Goal: Information Seeking & Learning: Learn about a topic

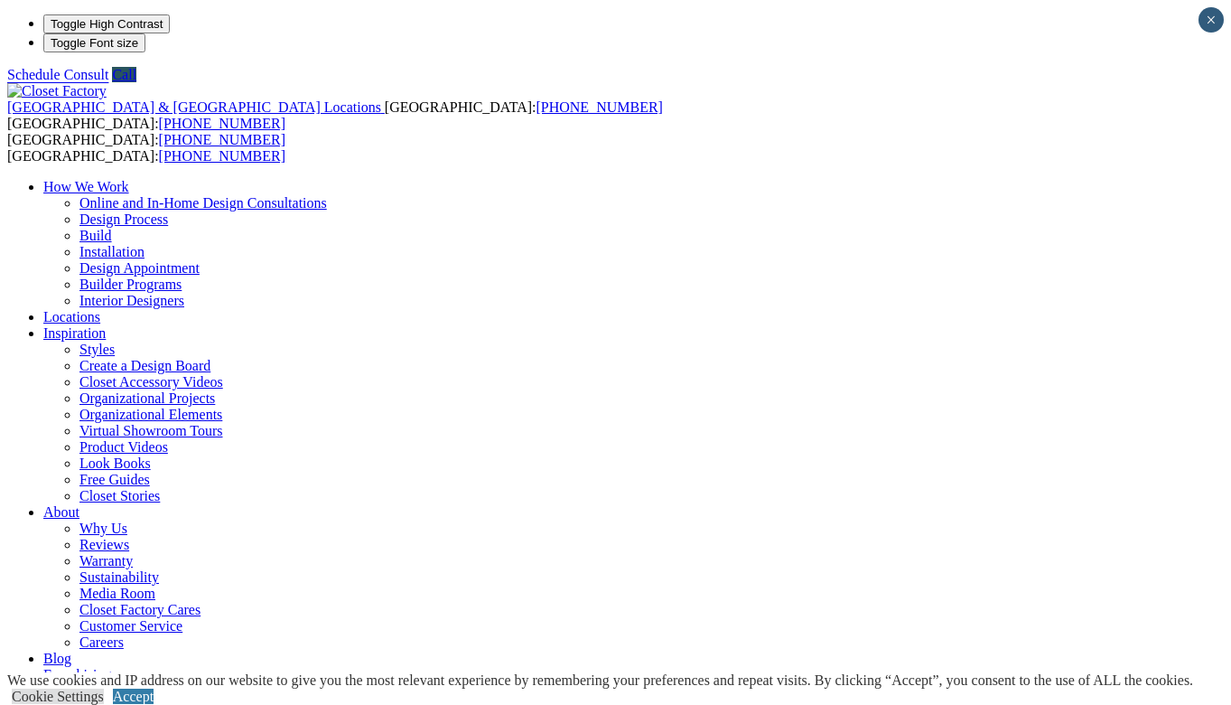
scroll to position [59, 0]
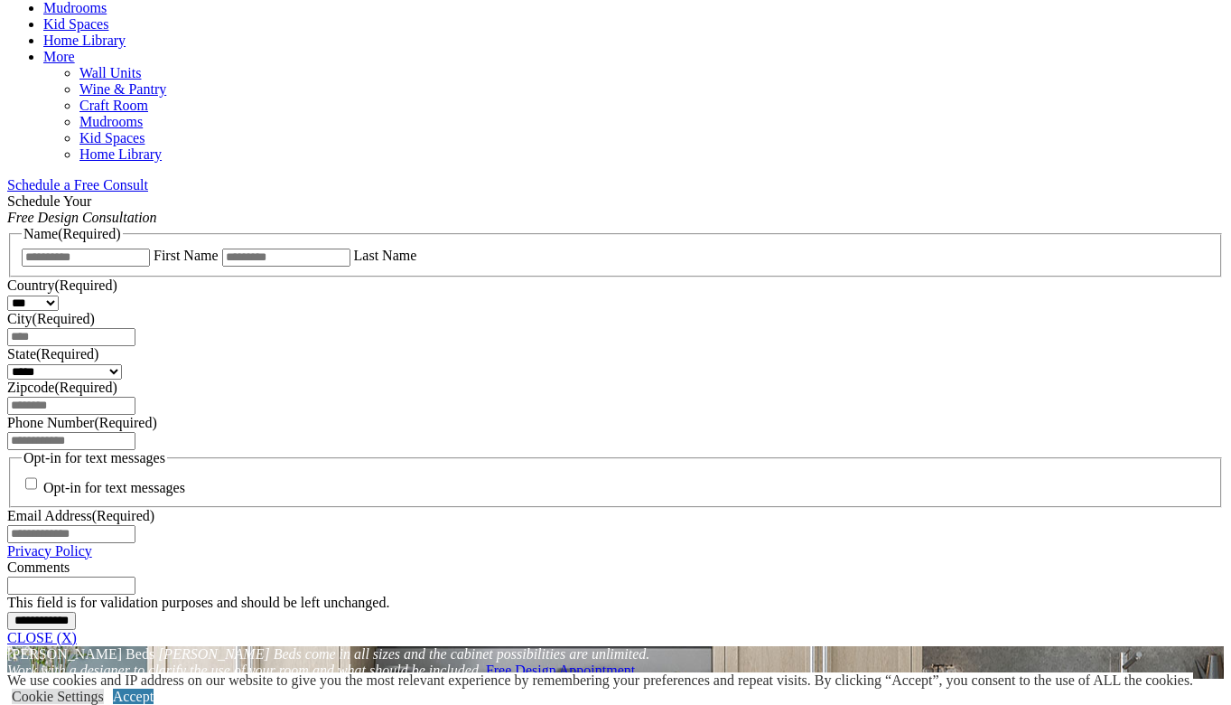
scroll to position [1097, 0]
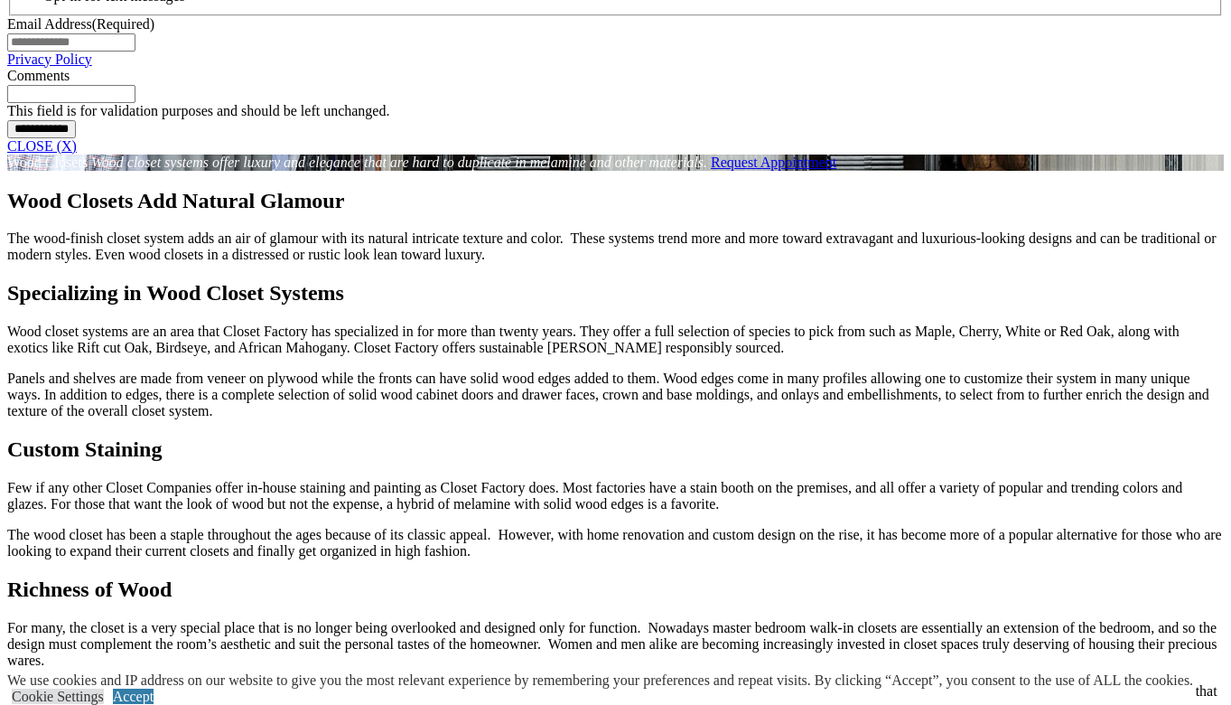
scroll to position [1516, 0]
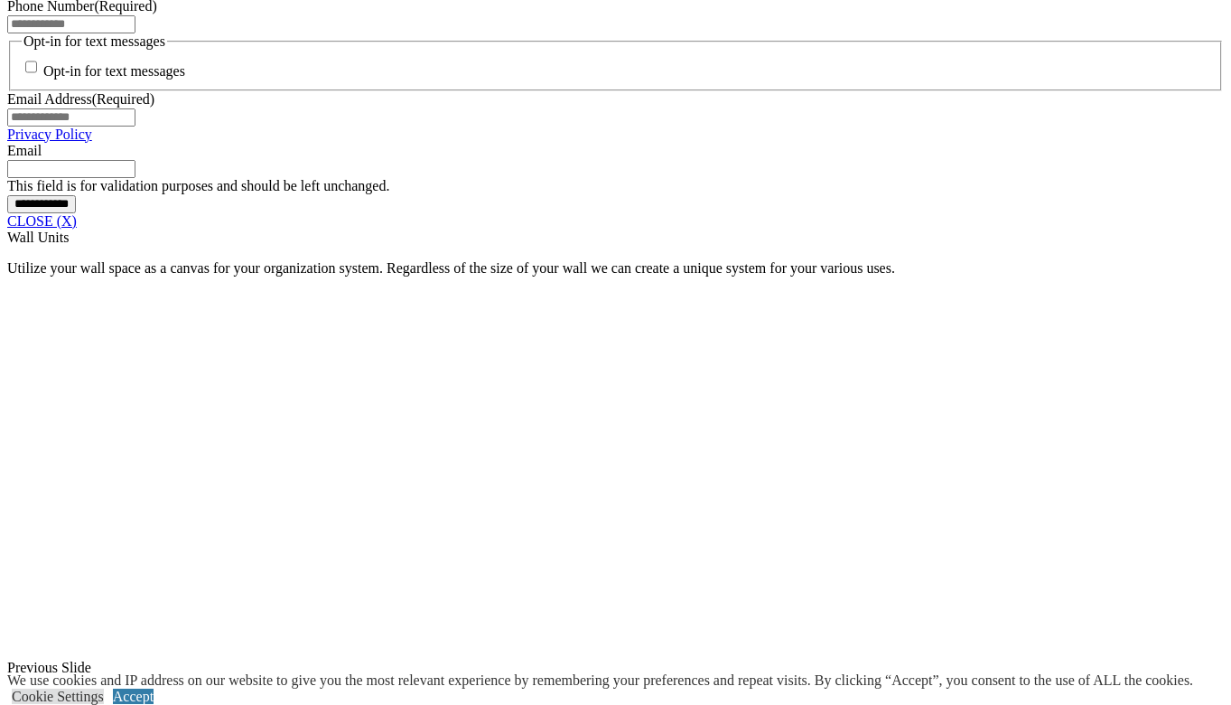
scroll to position [1456, 0]
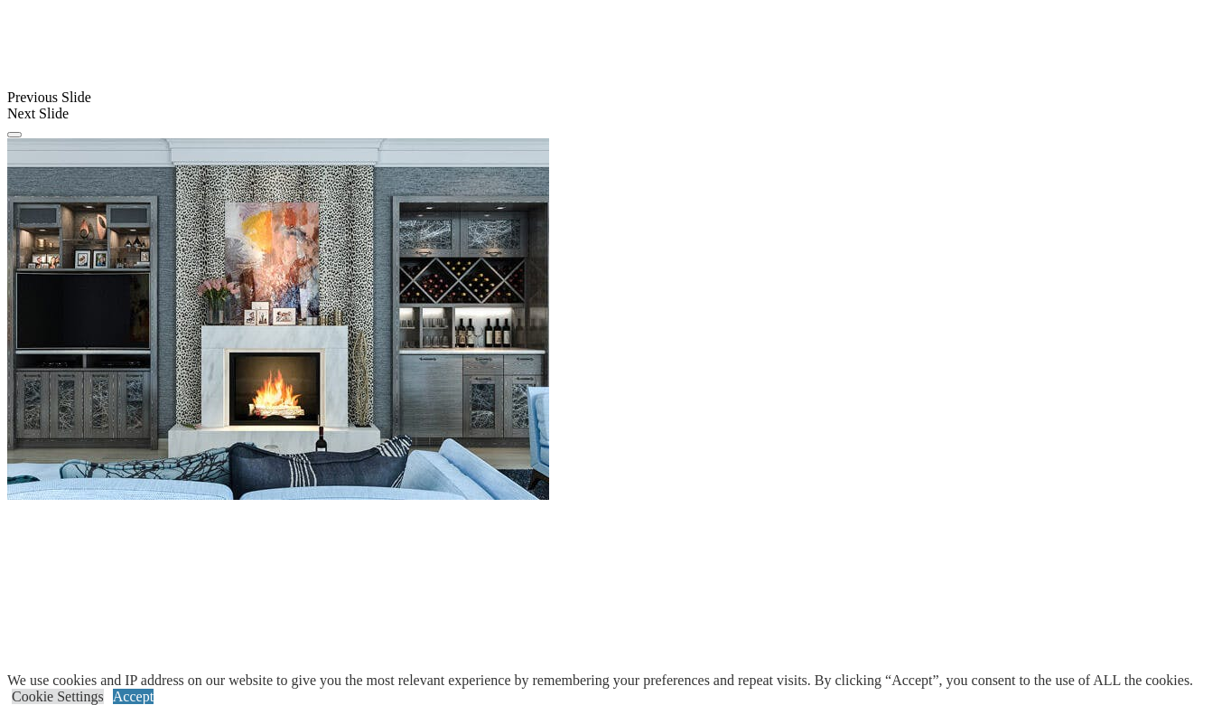
scroll to position [1456, 0]
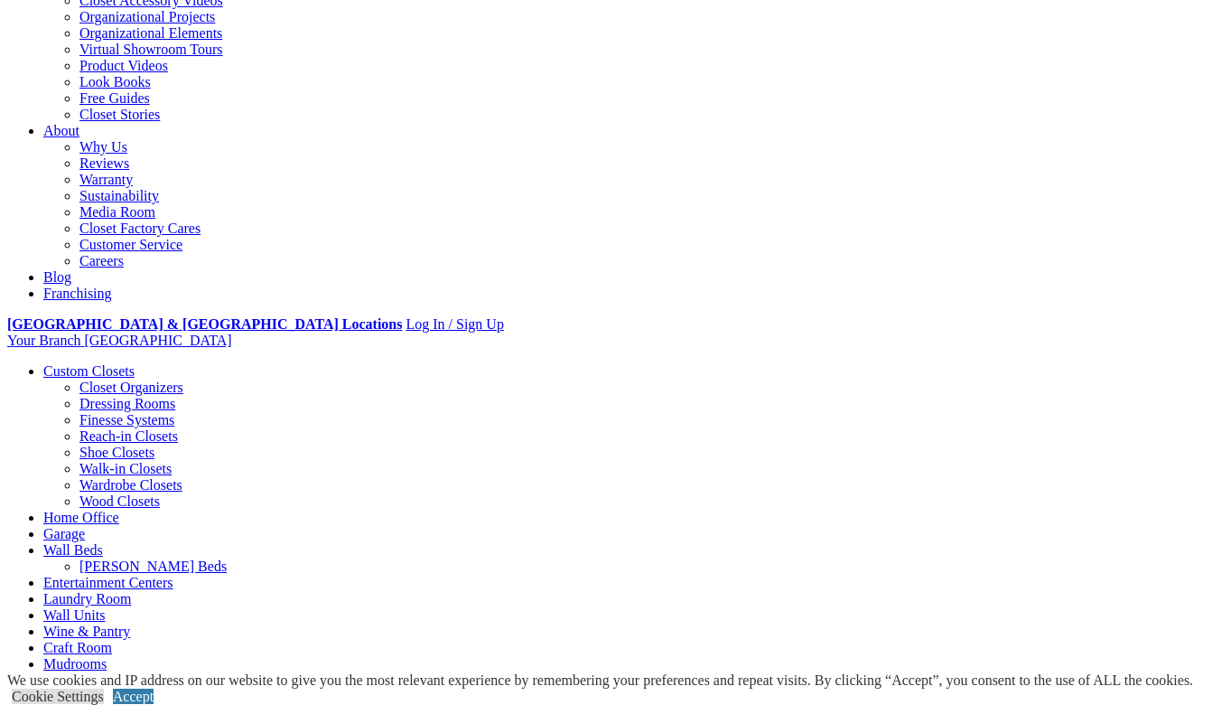
scroll to position [382, 0]
